Goal: Obtain resource: Download file/media

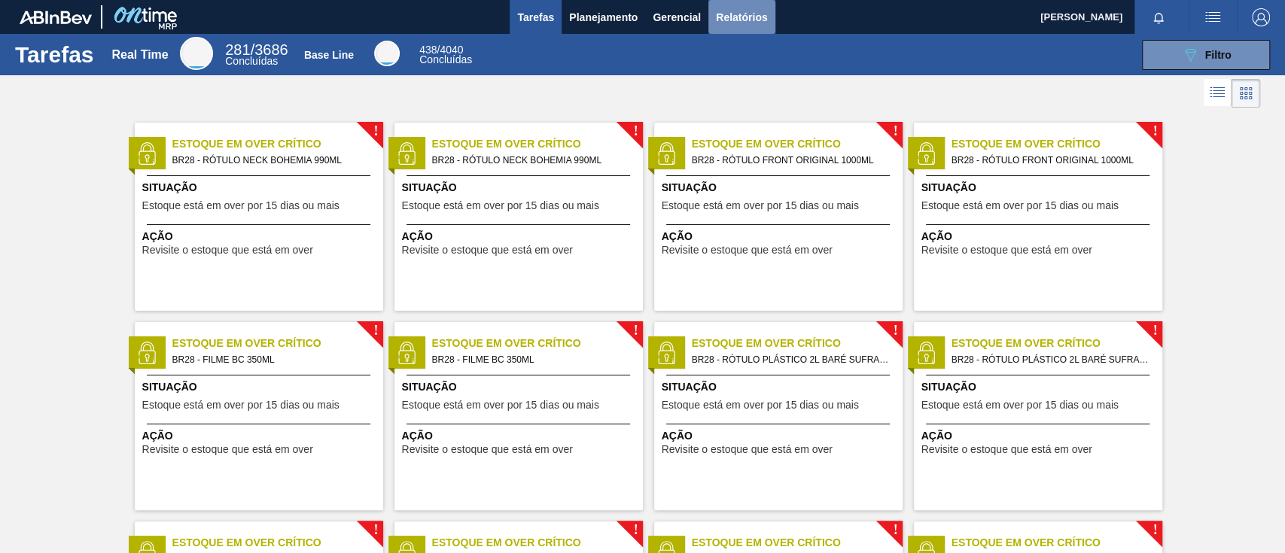
click at [722, 7] on button "Relatórios" at bounding box center [741, 17] width 66 height 34
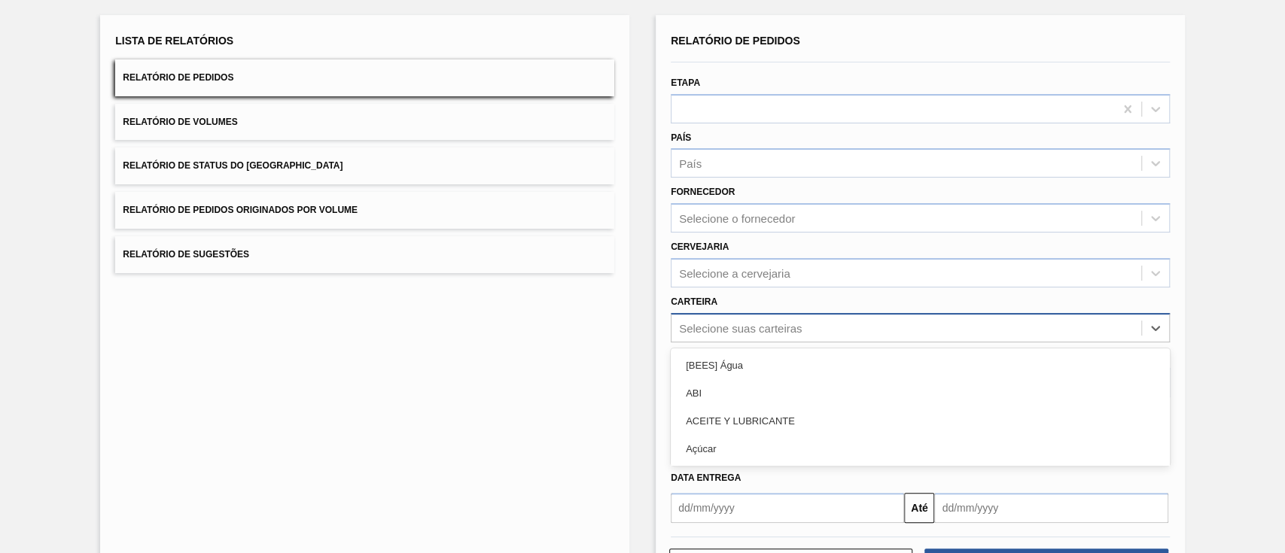
click at [698, 342] on div "option [BEES] Água focused, 1 of 101. 101 results available. Use Up and Down to…" at bounding box center [920, 327] width 499 height 29
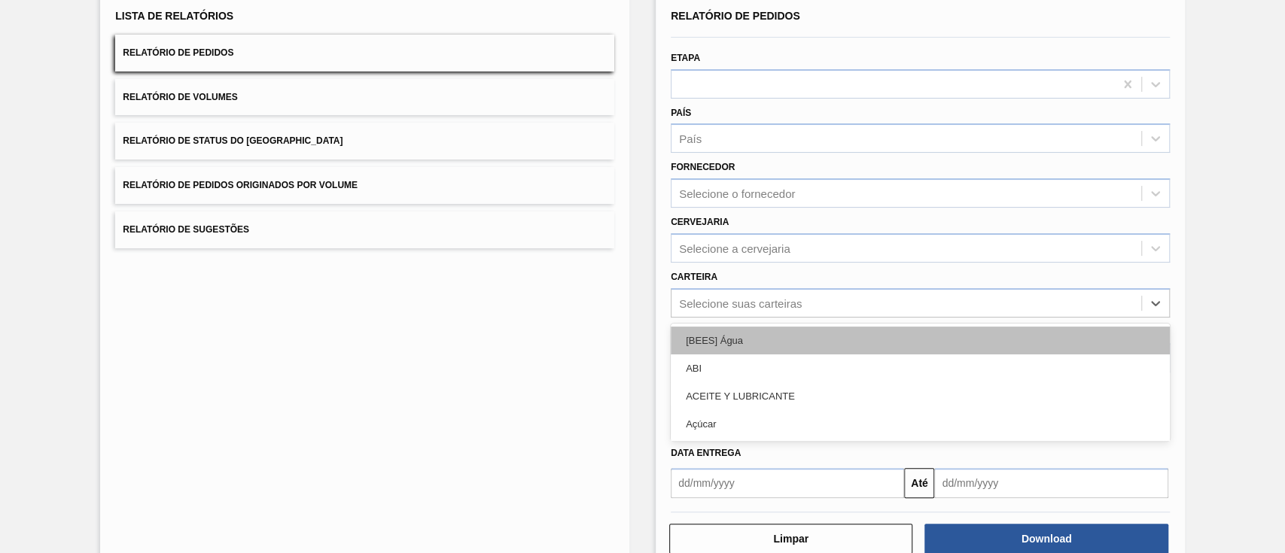
scroll to position [108, 0]
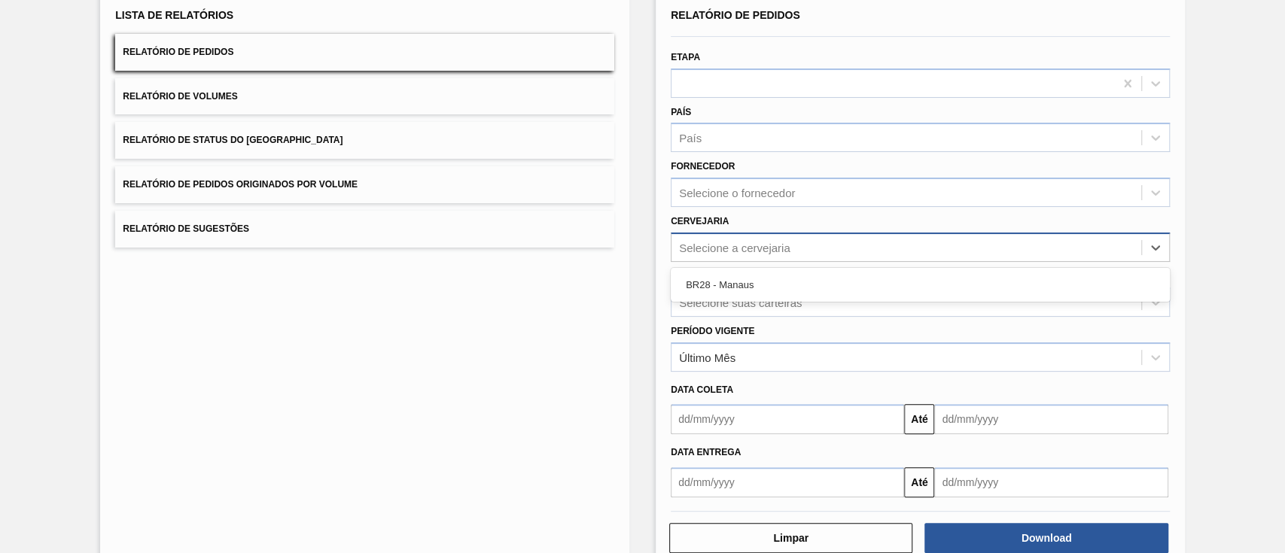
click at [735, 253] on div "Selecione a cervejaria" at bounding box center [734, 247] width 111 height 13
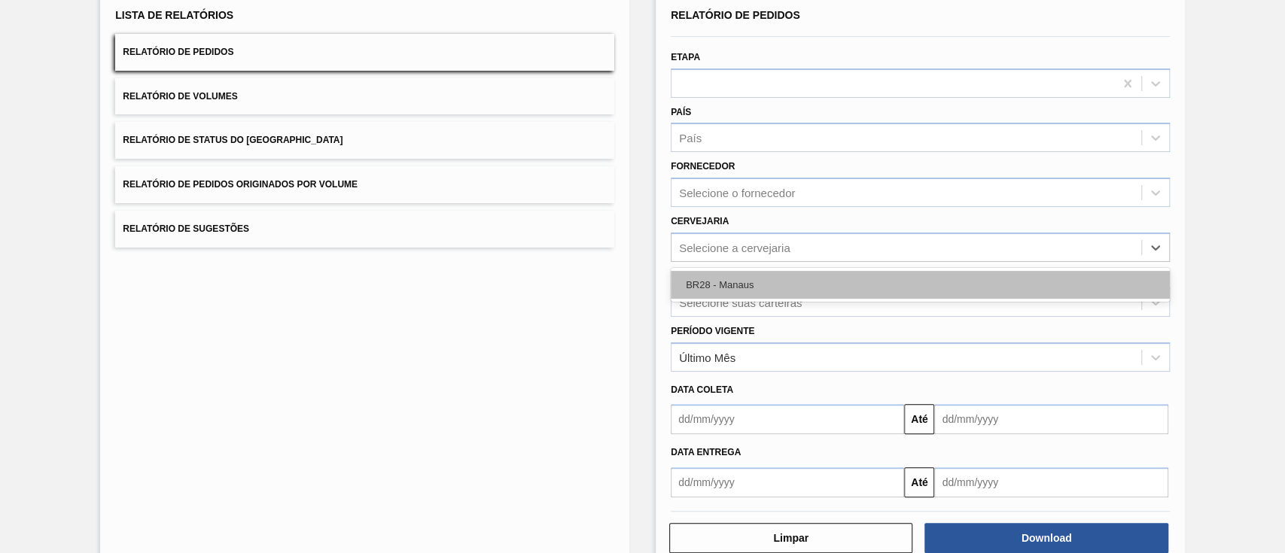
click at [740, 283] on div "BR28 - Manaus" at bounding box center [920, 285] width 499 height 28
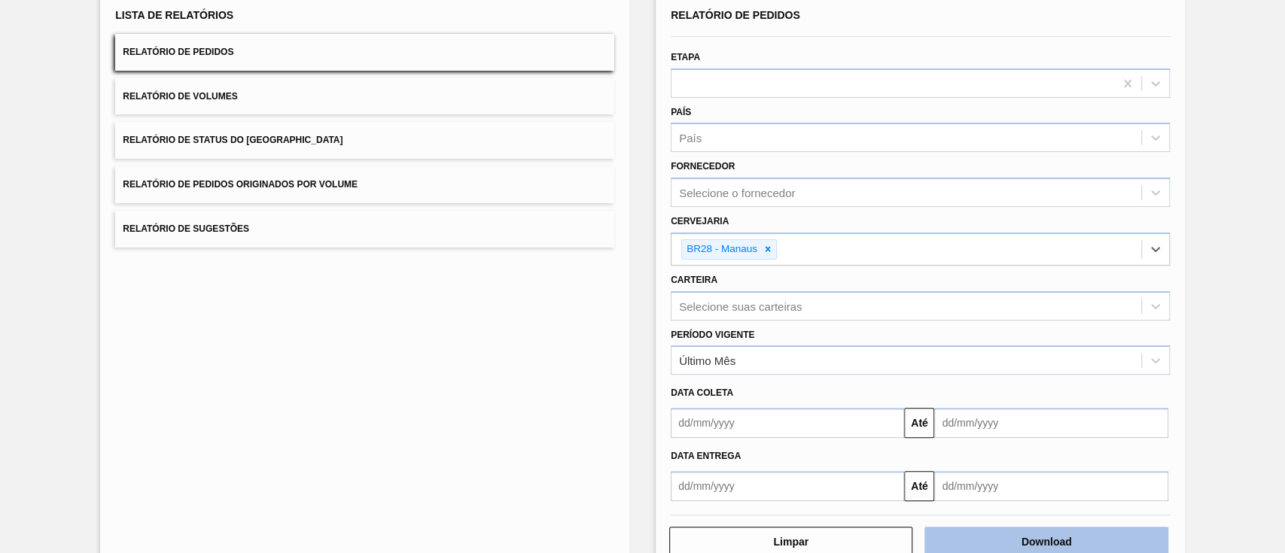
click at [1036, 540] on button "Download" at bounding box center [1045, 542] width 243 height 30
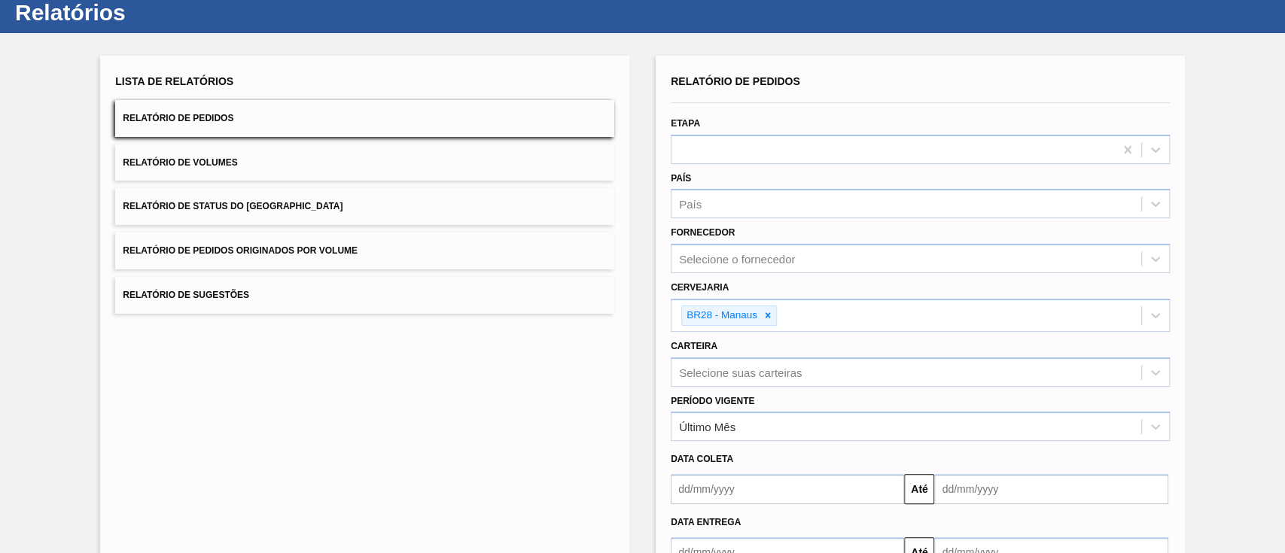
scroll to position [0, 0]
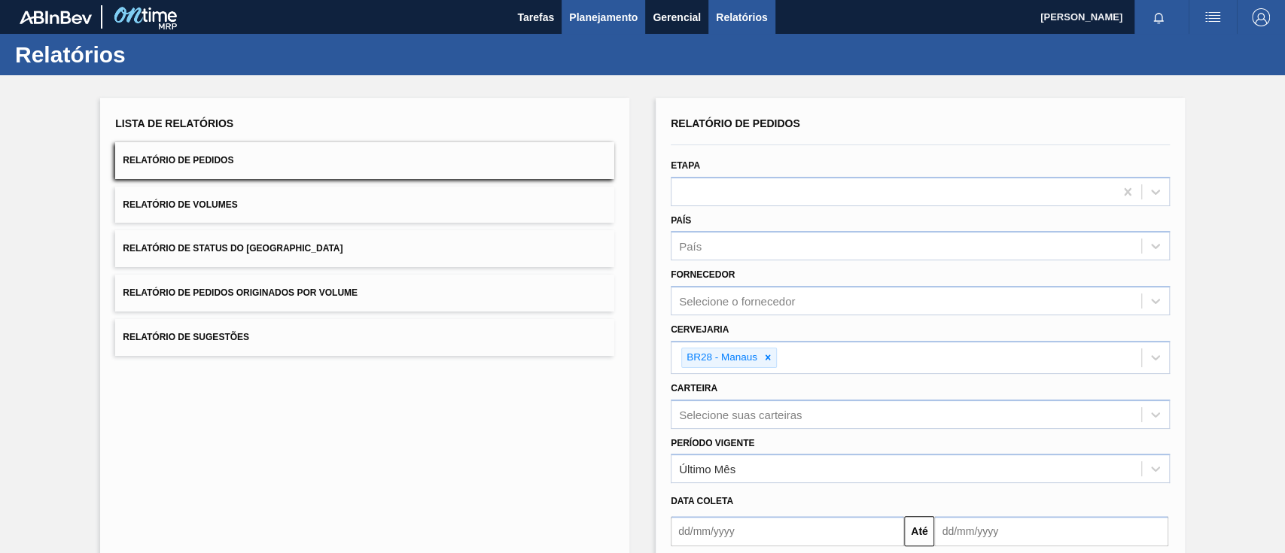
click at [613, 10] on span "Planejamento" at bounding box center [603, 17] width 68 height 18
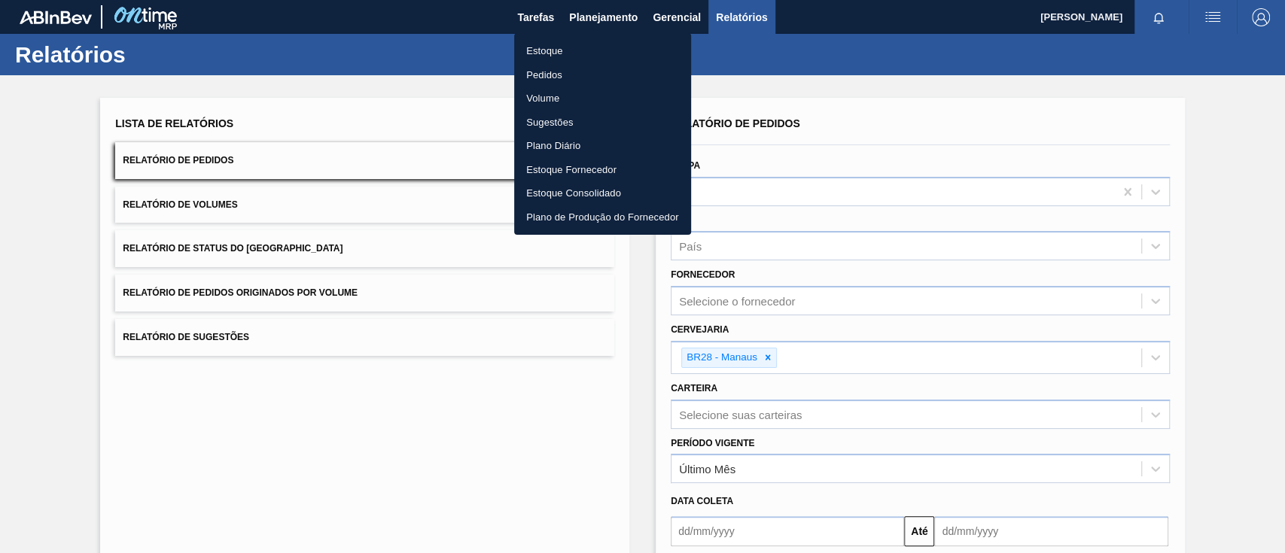
click at [578, 54] on li "Estoque" at bounding box center [602, 51] width 177 height 24
